Goal: Information Seeking & Learning: Understand process/instructions

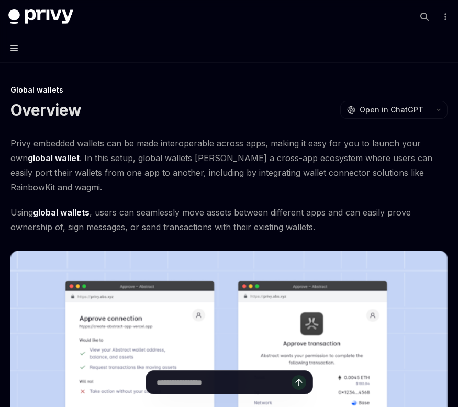
click at [16, 47] on icon "button" at bounding box center [13, 48] width 7 height 8
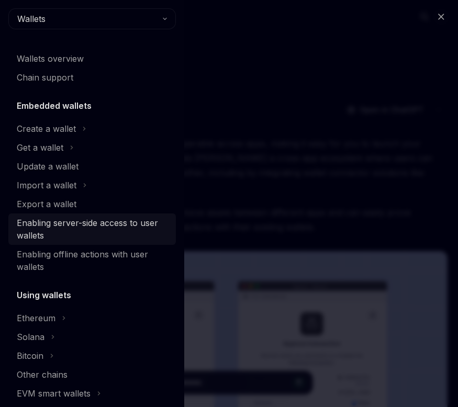
click at [69, 219] on div "Enabling server-side access to user wallets" at bounding box center [93, 229] width 153 height 25
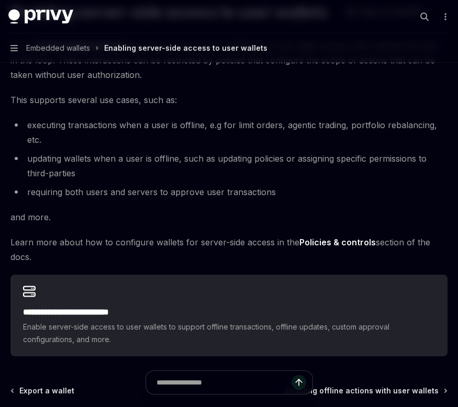
scroll to position [100, 0]
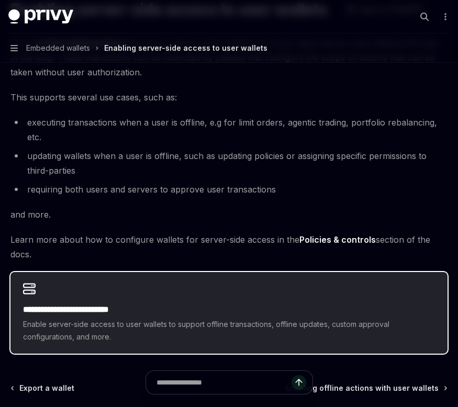
click at [109, 343] on span "Enable server-side access to user wallets to support offline transactions, offl…" at bounding box center [229, 330] width 412 height 25
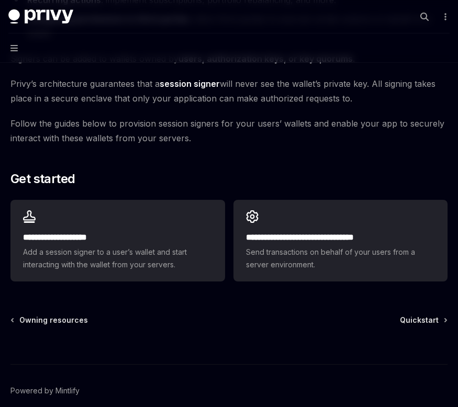
scroll to position [250, 0]
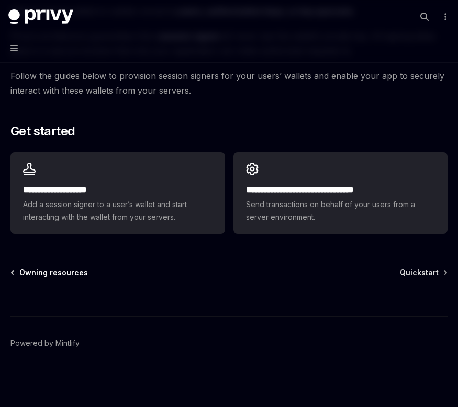
click at [36, 276] on span "Owning resources" at bounding box center [53, 272] width 69 height 10
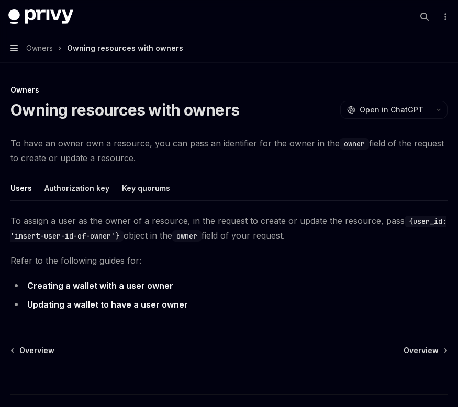
click at [15, 46] on icon "button" at bounding box center [13, 48] width 7 height 8
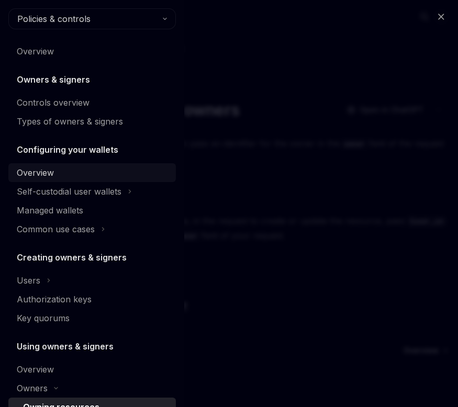
click at [45, 170] on div "Overview" at bounding box center [35, 172] width 37 height 13
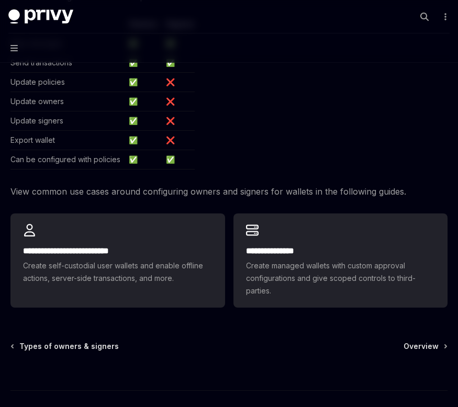
scroll to position [243, 0]
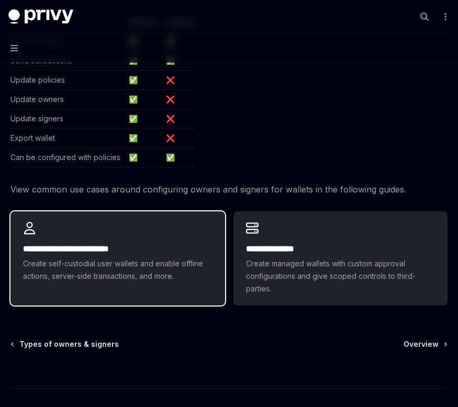
click at [132, 285] on div "**********" at bounding box center [117, 252] width 215 height 82
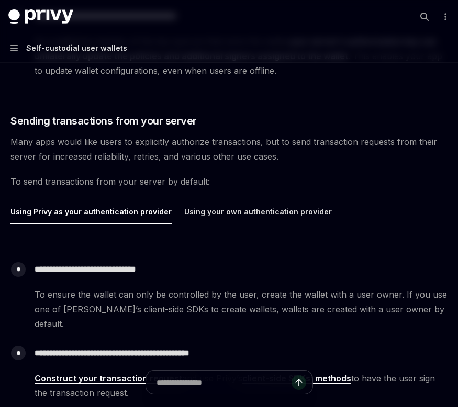
scroll to position [916, 0]
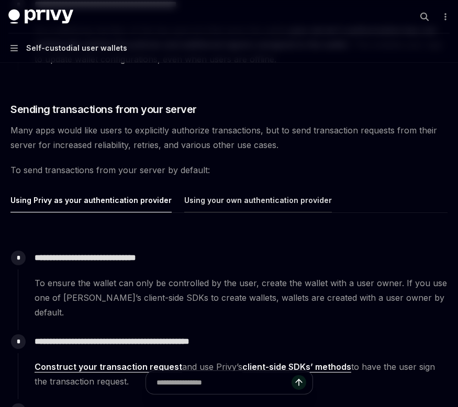
click at [188, 189] on div "Using your own authentication provider" at bounding box center [258, 200] width 148 height 25
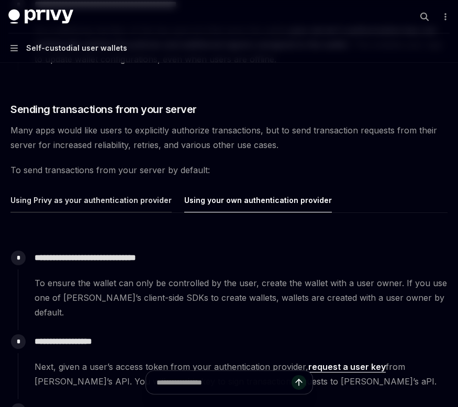
click at [127, 189] on div "Using Privy as your authentication provider" at bounding box center [90, 200] width 161 height 25
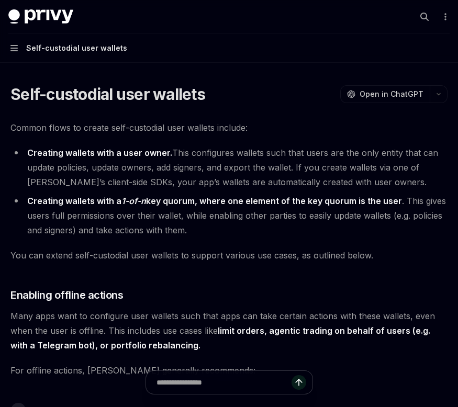
type textarea "*"
